Goal: Information Seeking & Learning: Learn about a topic

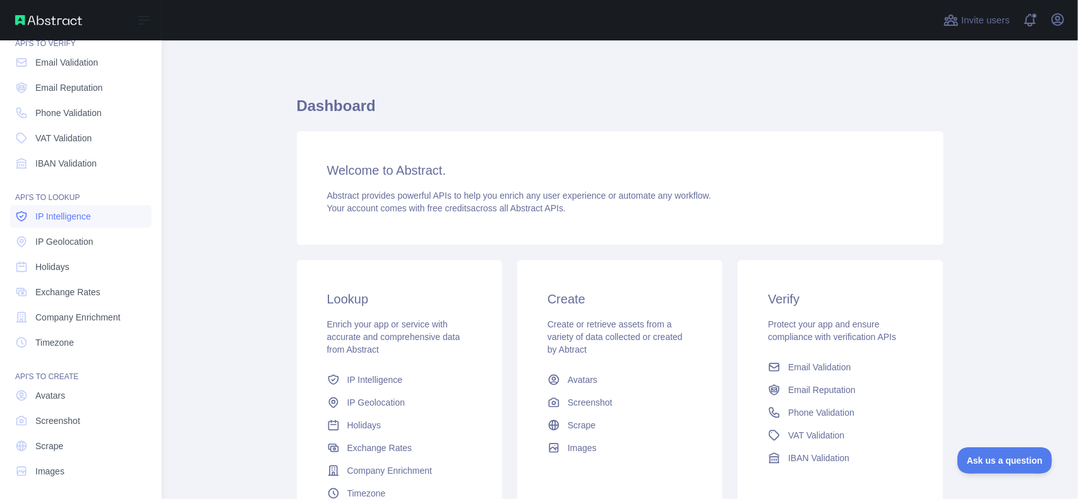
scroll to position [56, 0]
click at [69, 436] on link "Scrape" at bounding box center [80, 443] width 141 height 23
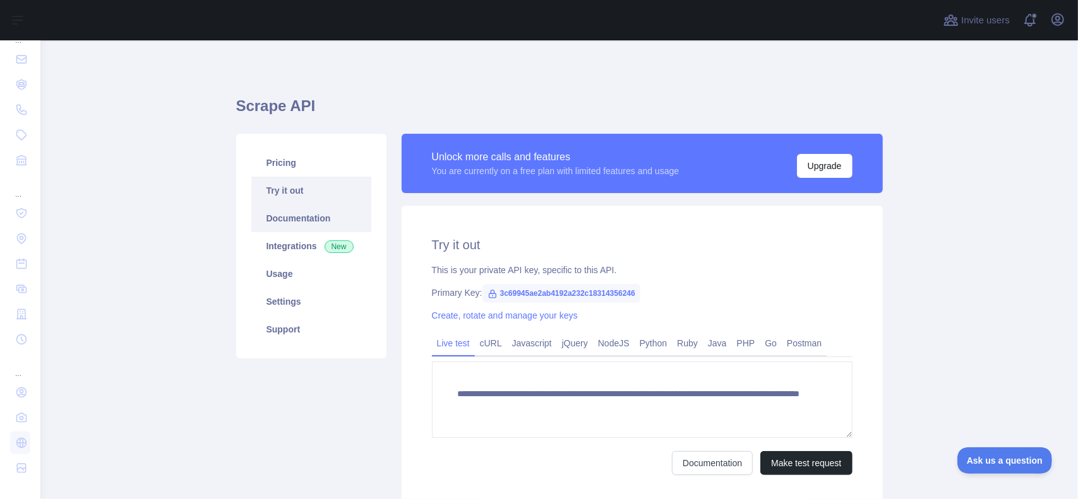
click at [298, 213] on link "Documentation" at bounding box center [311, 219] width 120 height 28
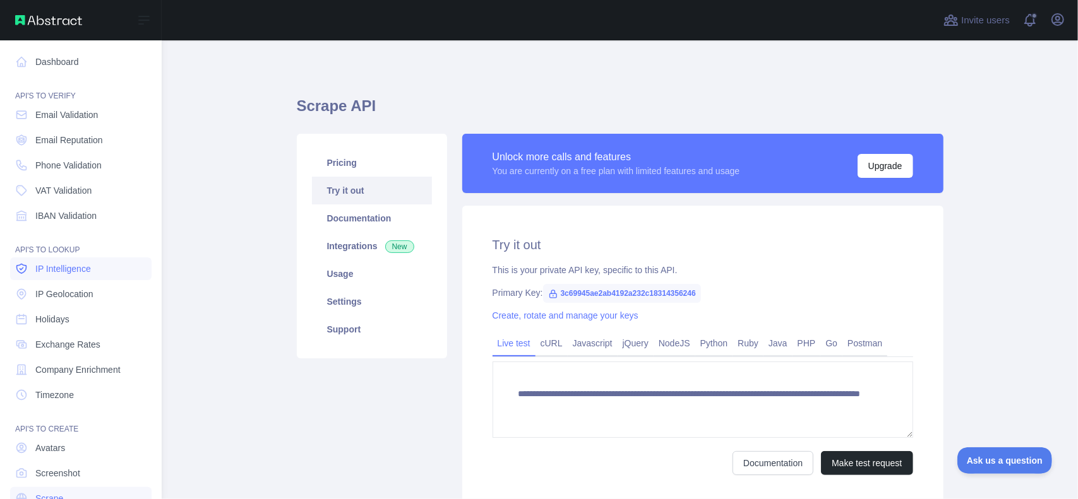
click at [88, 265] on span "IP Intelligence" at bounding box center [63, 269] width 56 height 13
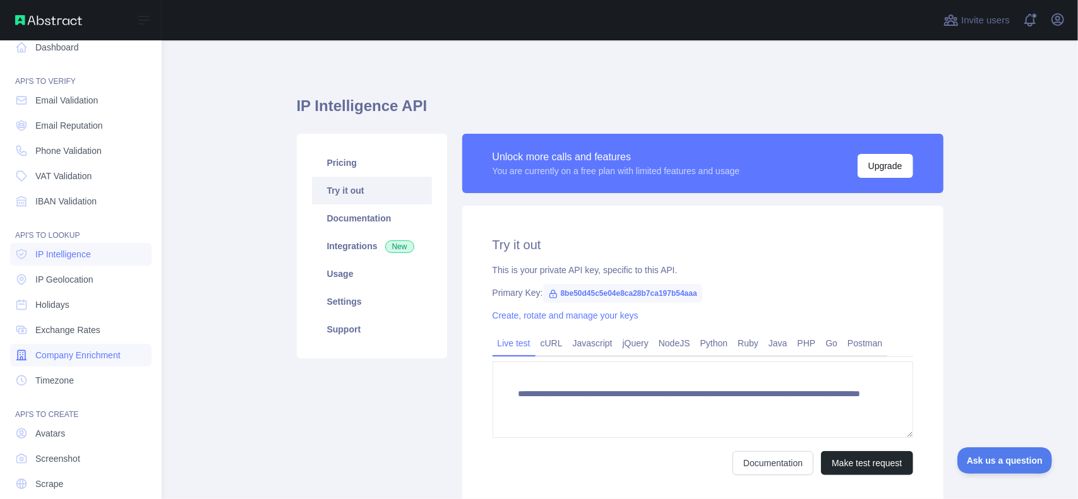
scroll to position [21, 0]
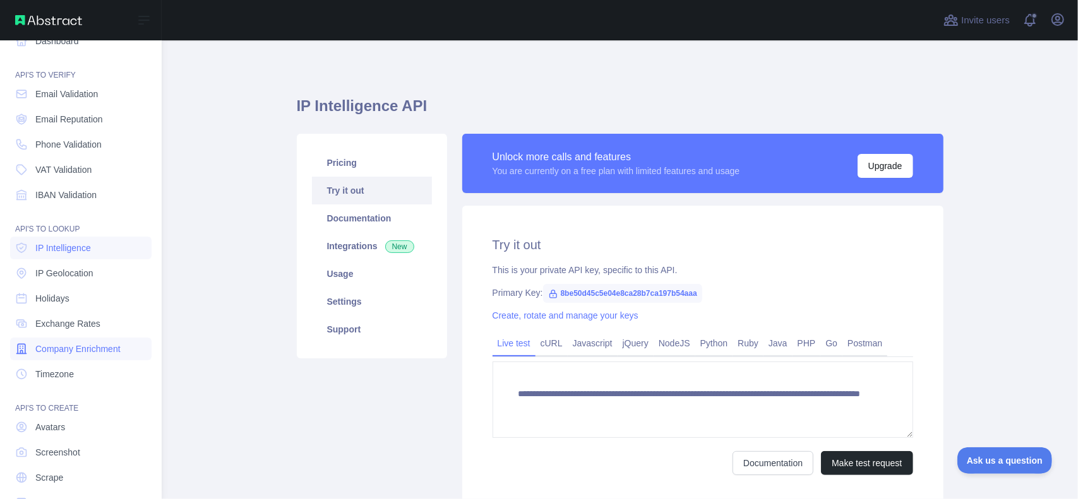
click at [89, 353] on span "Company Enrichment" at bounding box center [77, 349] width 85 height 13
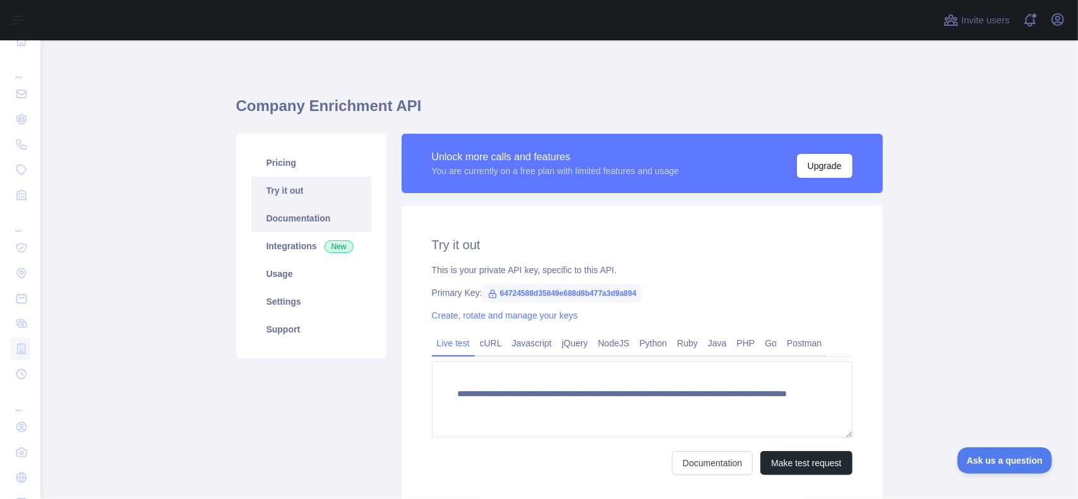
click at [323, 222] on link "Documentation" at bounding box center [311, 219] width 120 height 28
